Goal: Find specific page/section: Find specific page/section

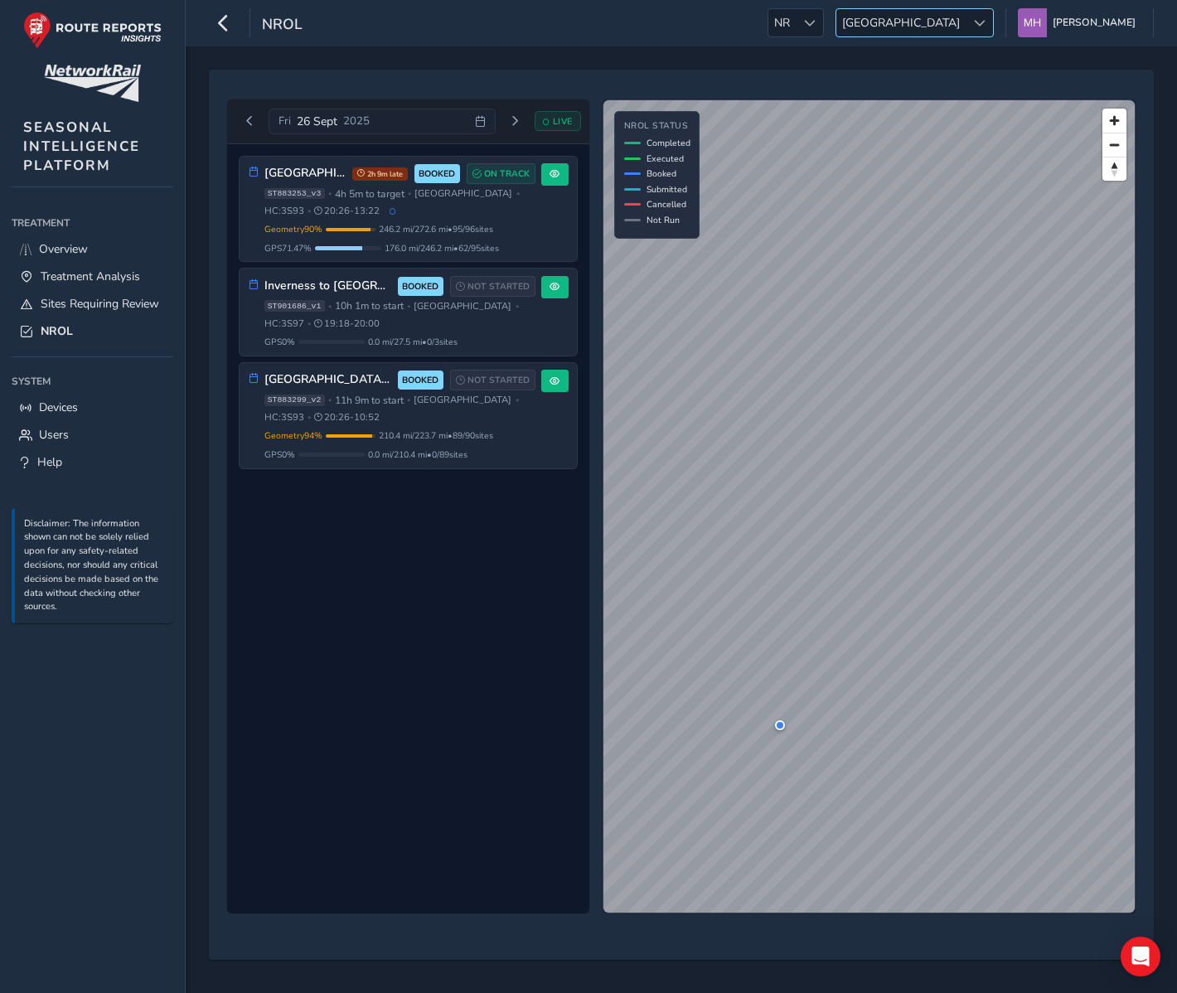
click at [951, 26] on span "[GEOGRAPHIC_DATA]" at bounding box center [900, 22] width 129 height 27
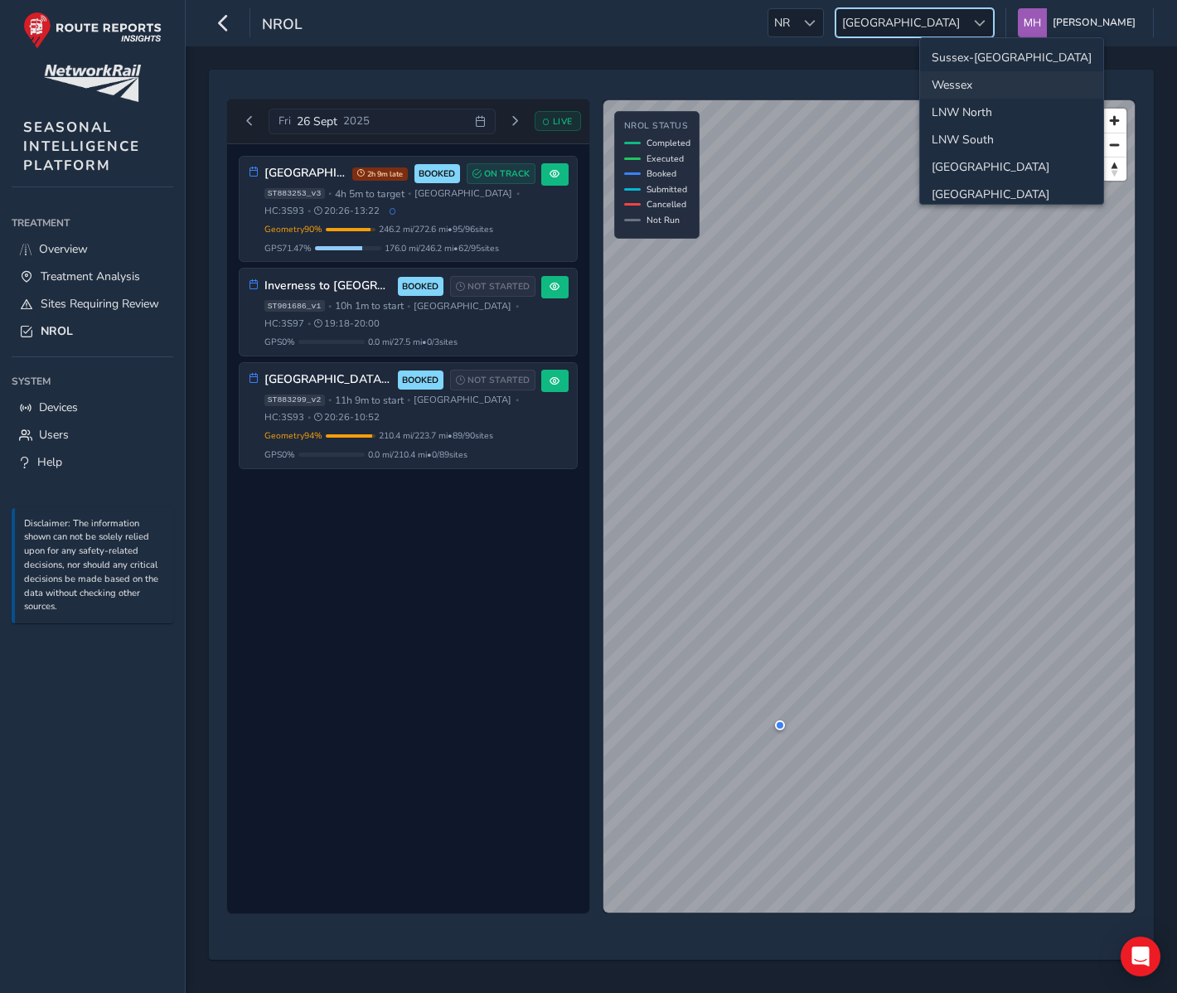
click at [956, 88] on li "Wessex" at bounding box center [1011, 84] width 183 height 27
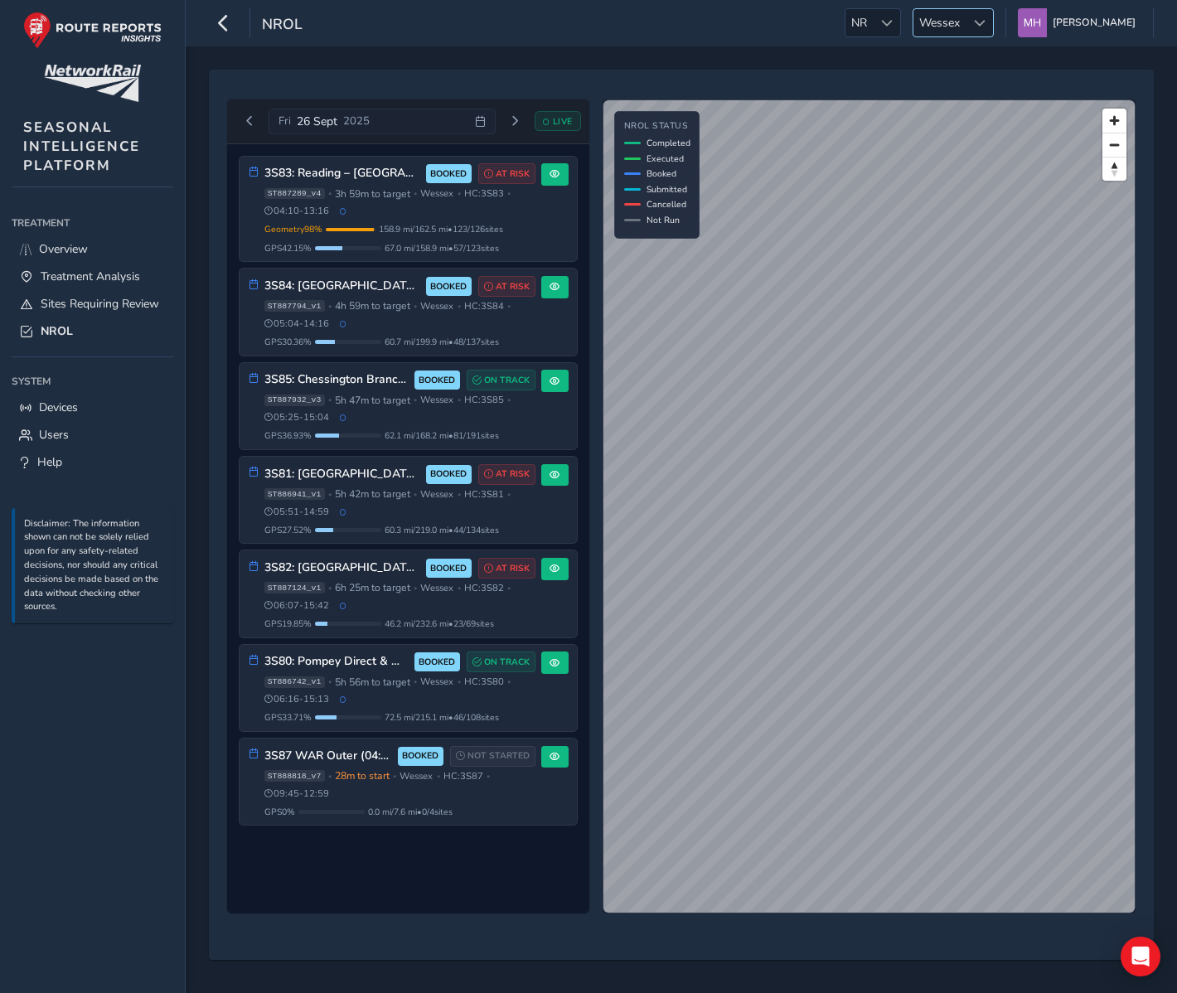
click at [956, 25] on span "Wessex" at bounding box center [939, 22] width 52 height 27
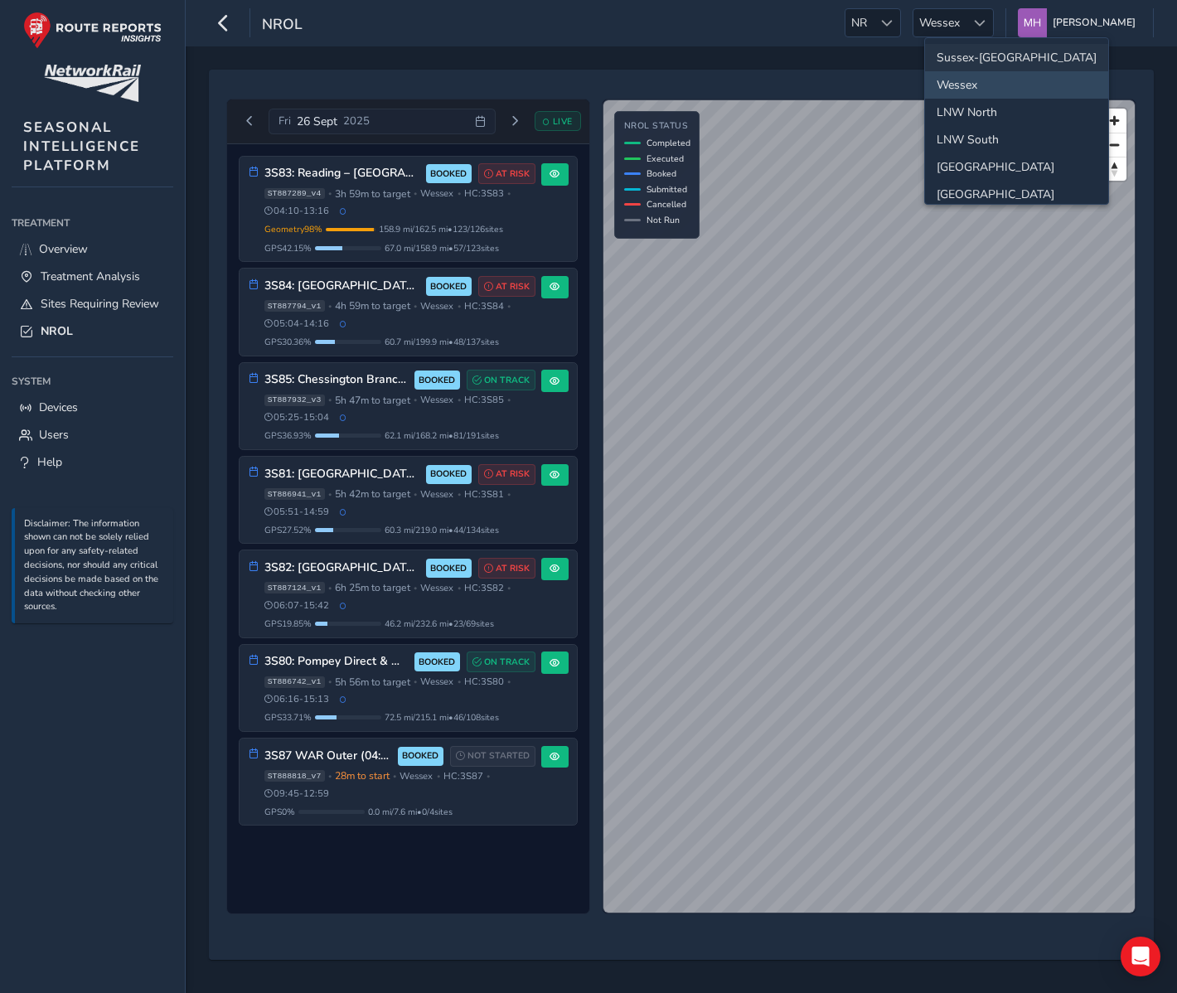
click at [953, 65] on li "Sussex-[GEOGRAPHIC_DATA]" at bounding box center [1016, 57] width 183 height 27
